Goal: Check status: Check status

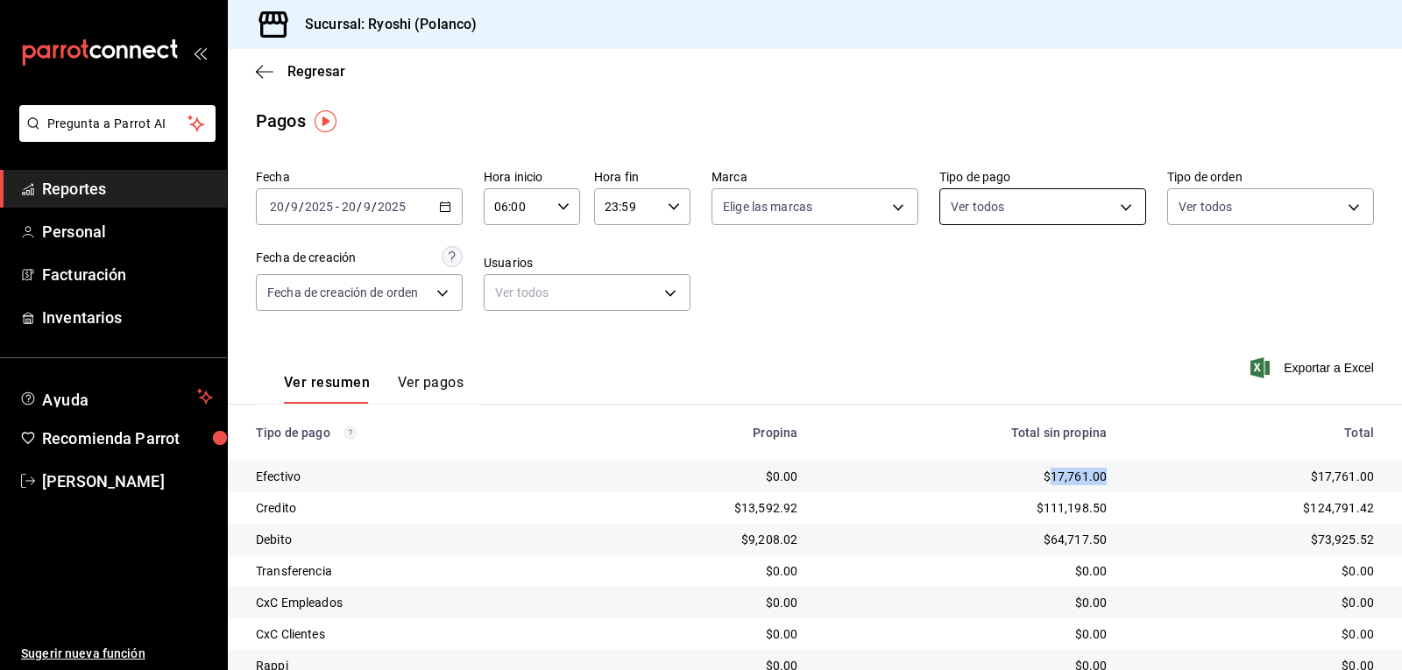
click at [1121, 205] on body "Pregunta a Parrot AI Reportes Personal Facturación Inventarios Ayuda Recomienda…" at bounding box center [701, 335] width 1402 height 670
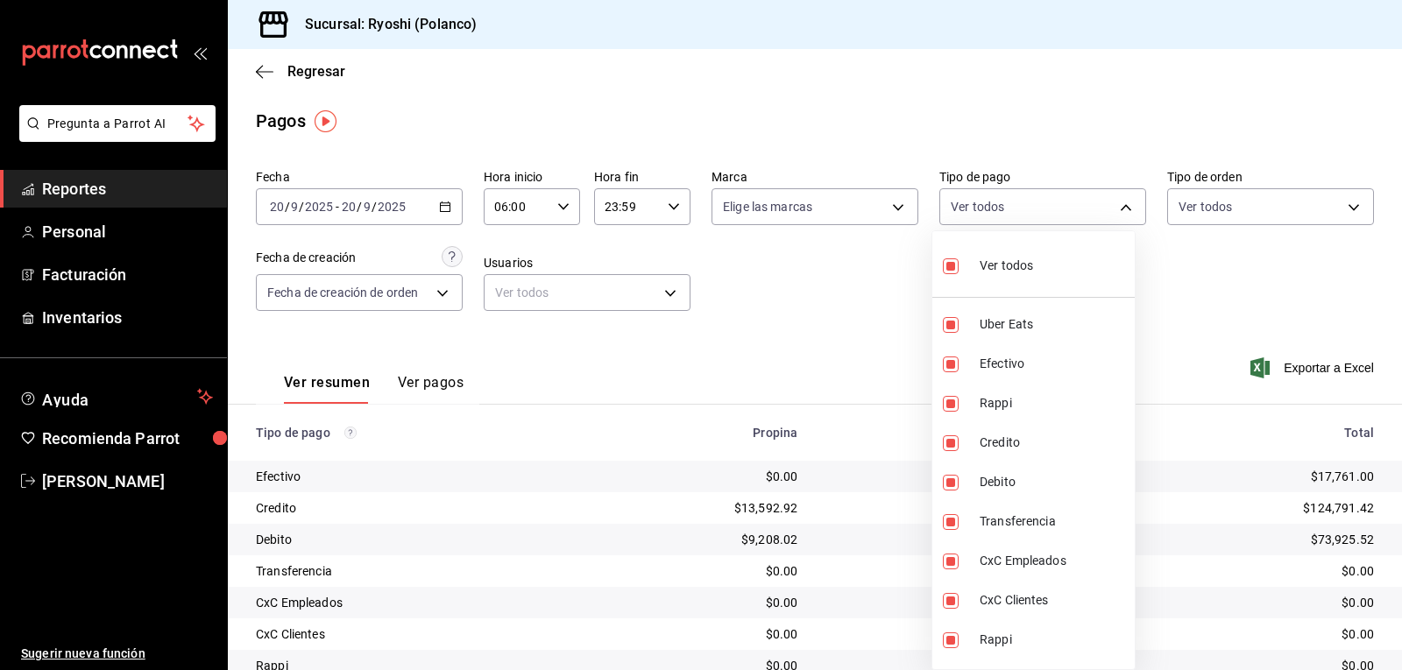
click at [953, 268] on input "checkbox" at bounding box center [951, 267] width 16 height 16
checkbox input "false"
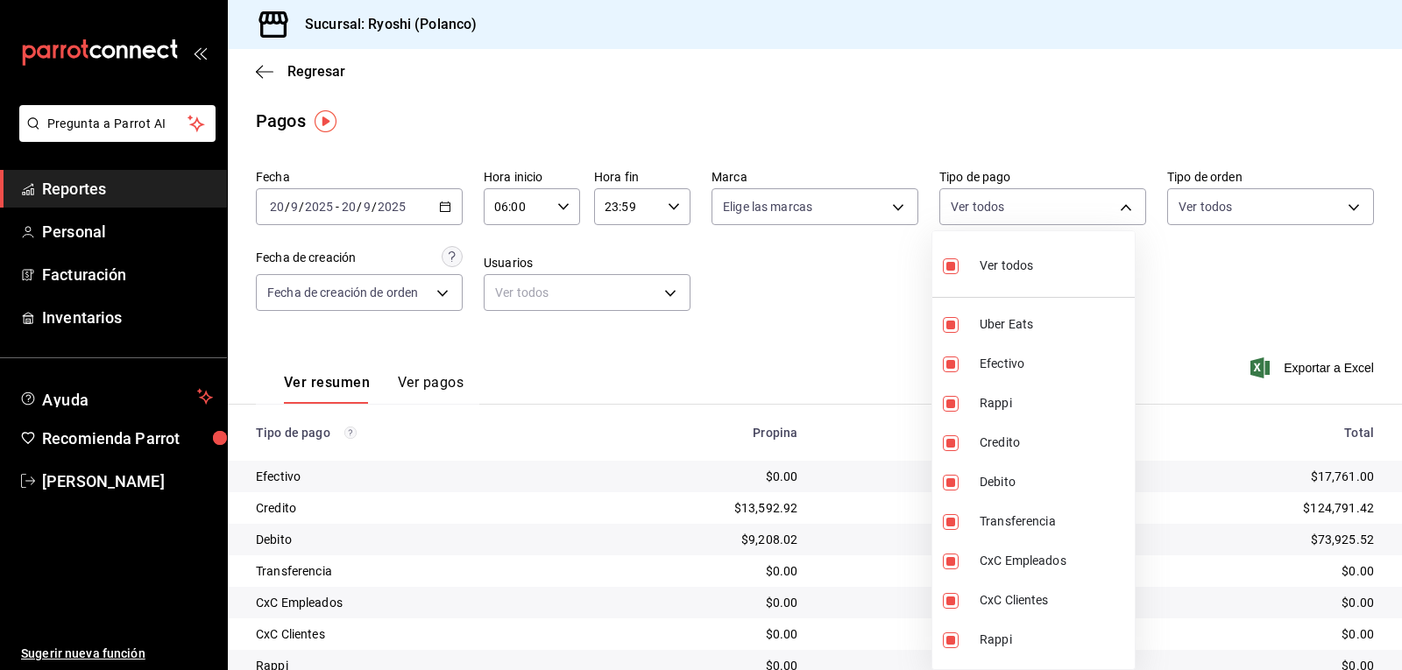
checkbox input "false"
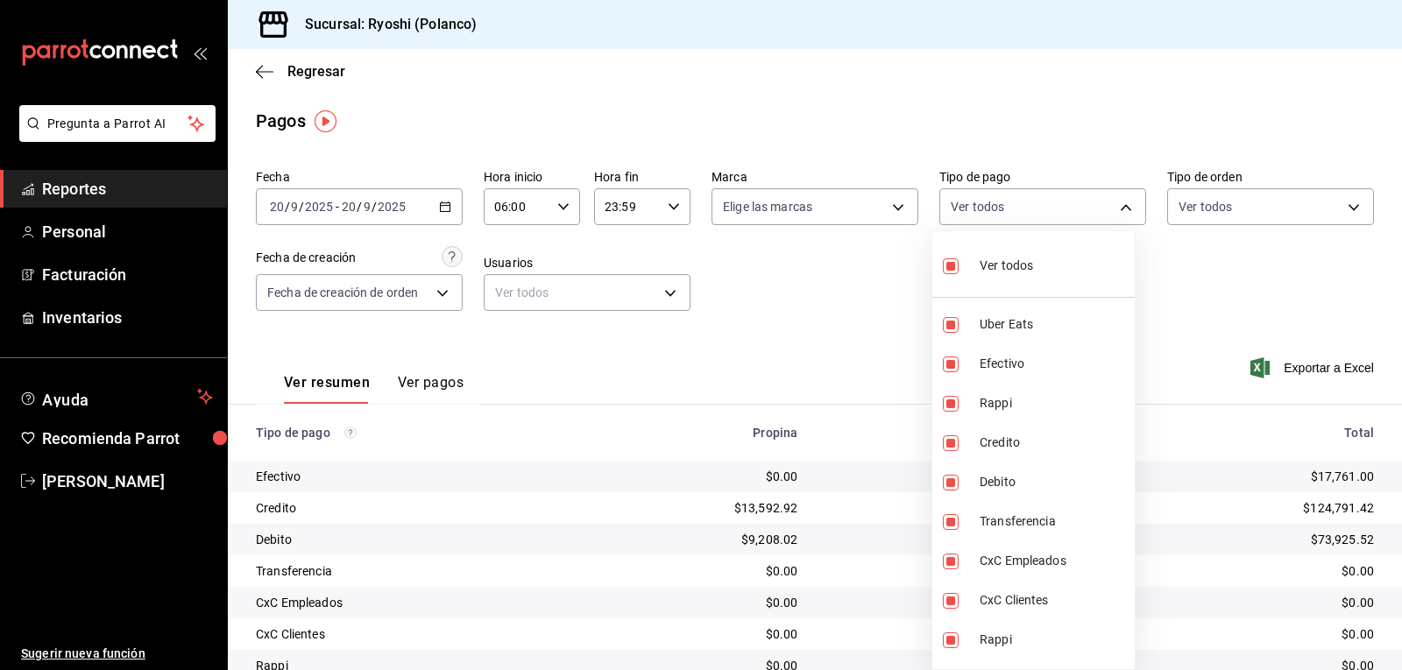
checkbox input "false"
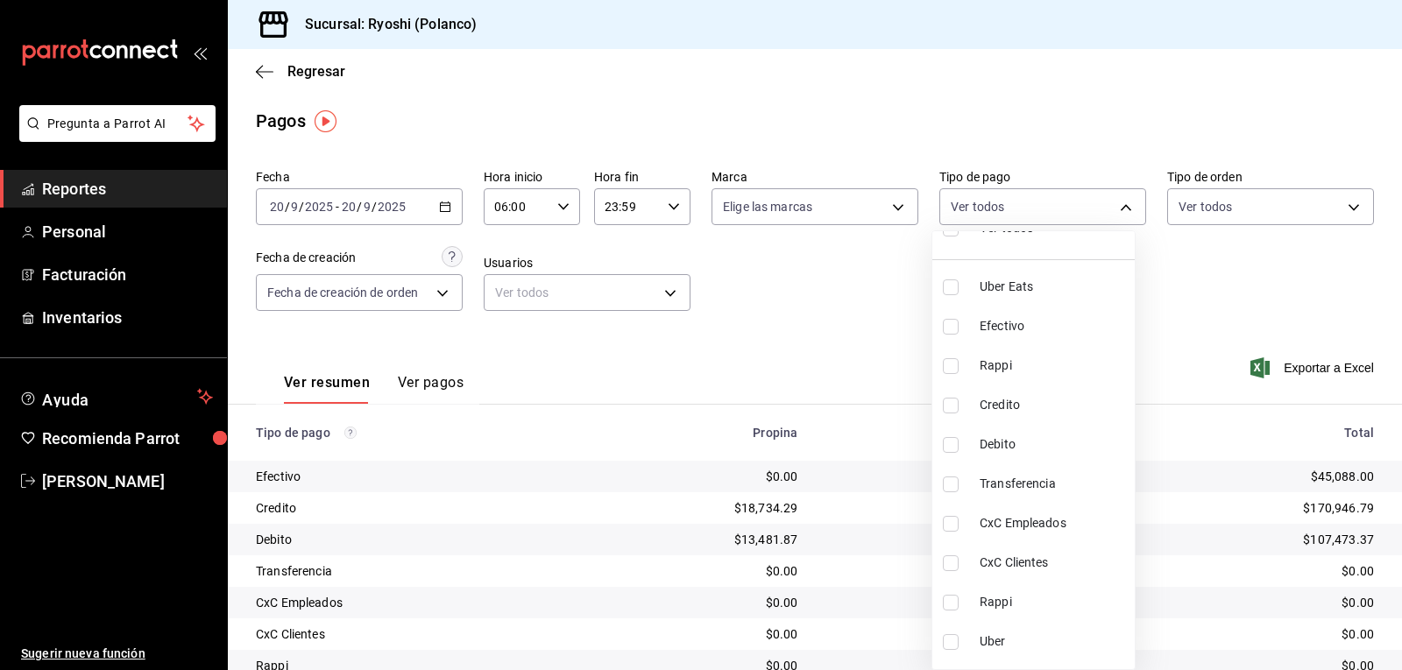
scroll to position [69, 0]
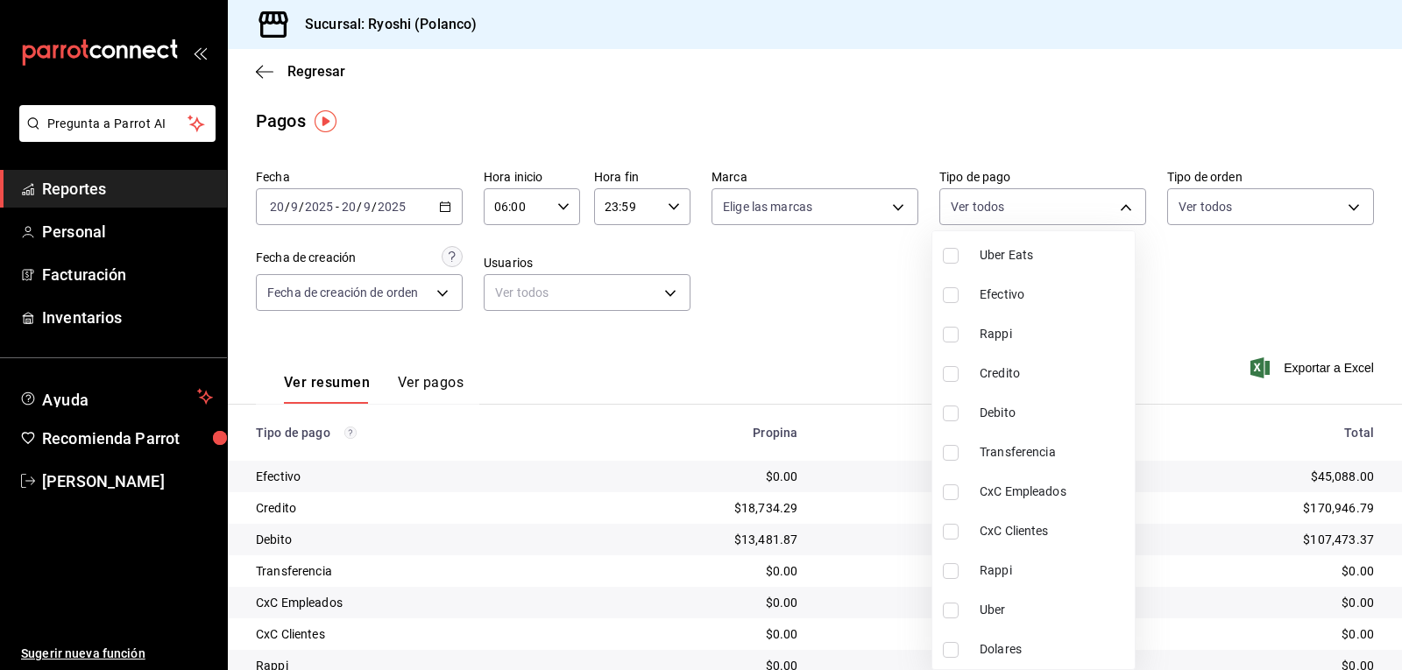
click at [954, 372] on input "checkbox" at bounding box center [951, 374] width 16 height 16
checkbox input "true"
type input "9b0685d2-7f5d-4ede-a6b4-58a2ffcbf3cd"
click at [946, 408] on input "checkbox" at bounding box center [951, 414] width 16 height 16
checkbox input "true"
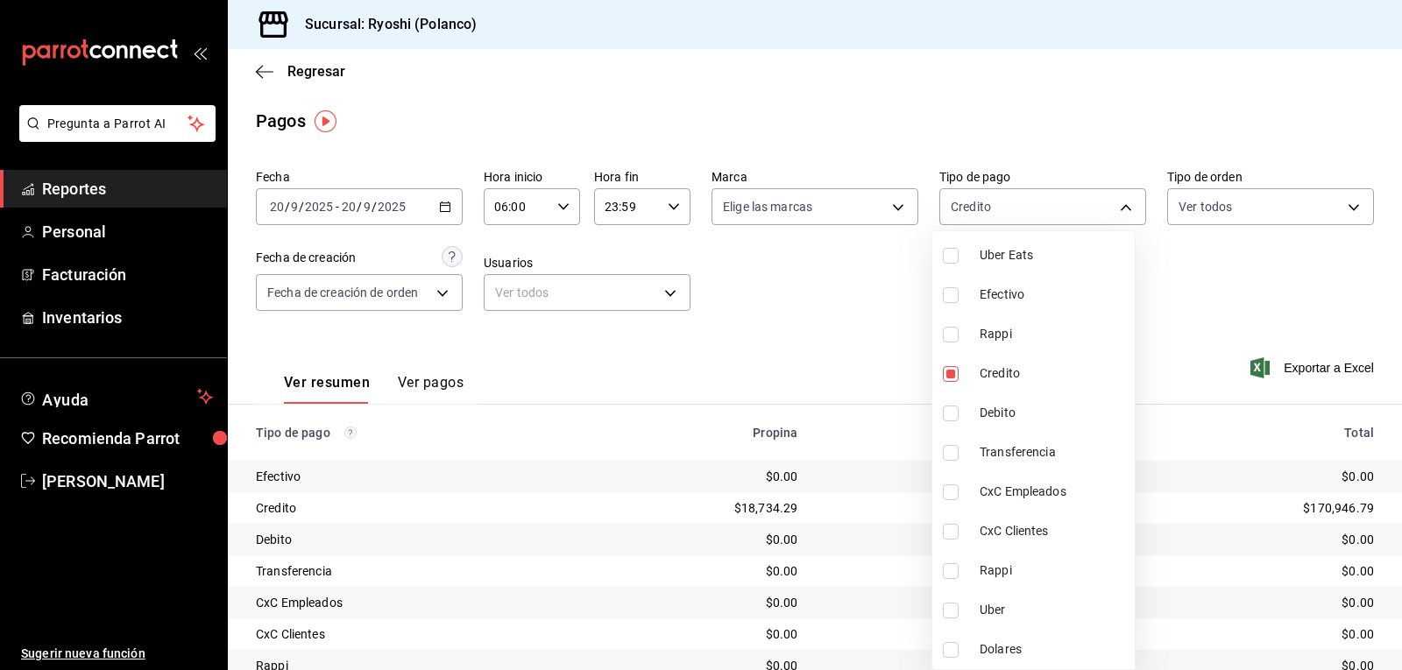
type input "9b0685d2-7f5d-4ede-a6b4-58a2ffcbf3cd,4fc1f123-1106-4d46-a6dc-4994d0550367"
click at [885, 403] on div at bounding box center [701, 335] width 1402 height 670
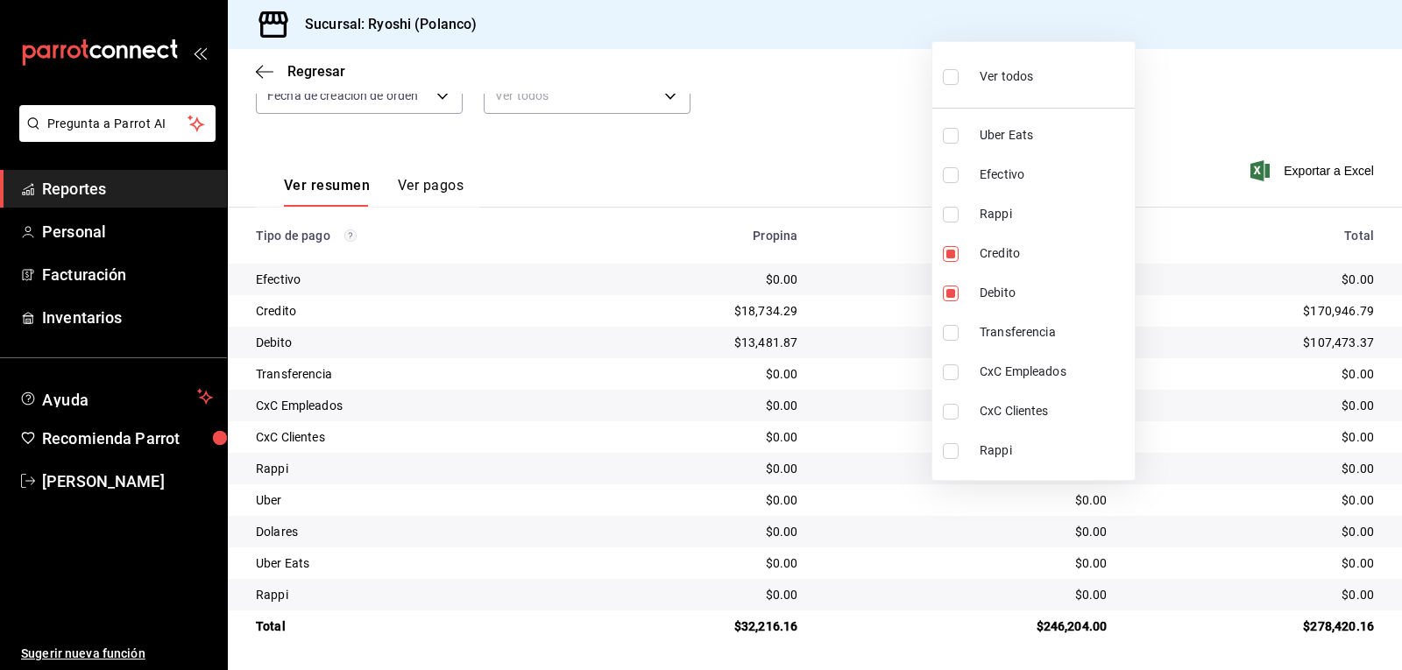
scroll to position [69, 0]
